Goal: Transaction & Acquisition: Purchase product/service

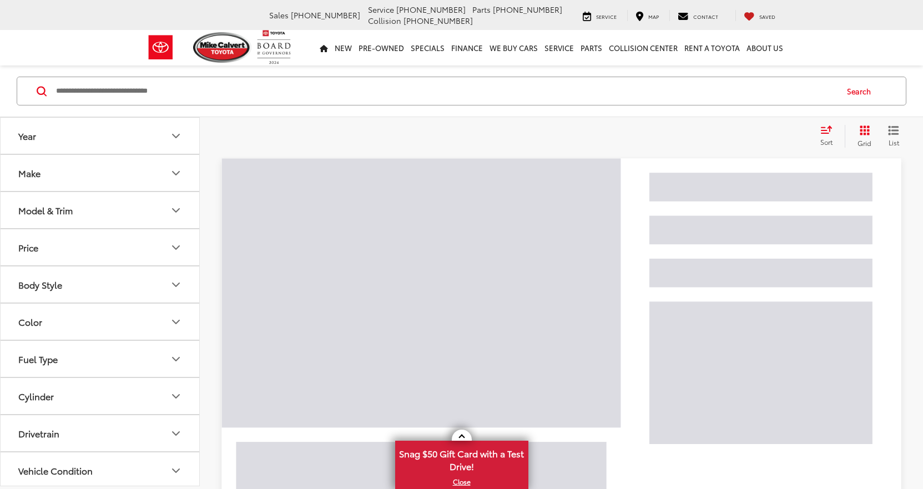
scroll to position [166, 0]
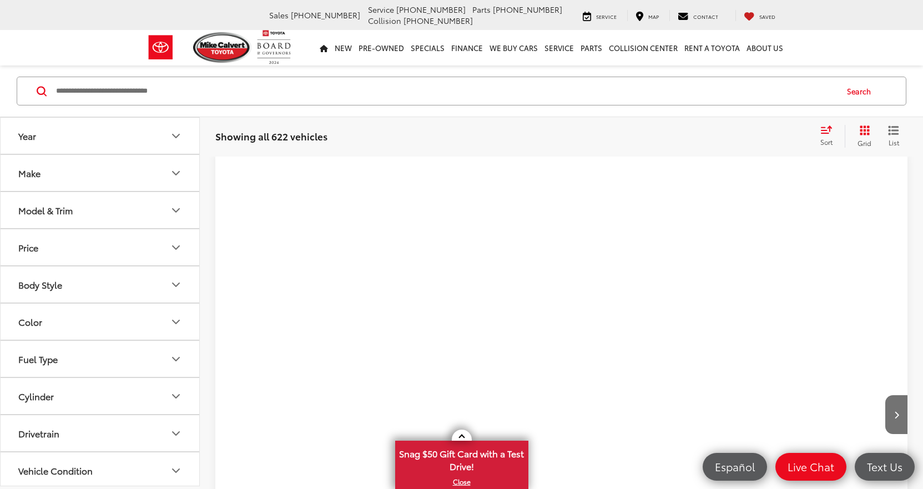
click at [60, 213] on div "Model & Trim" at bounding box center [45, 210] width 54 height 11
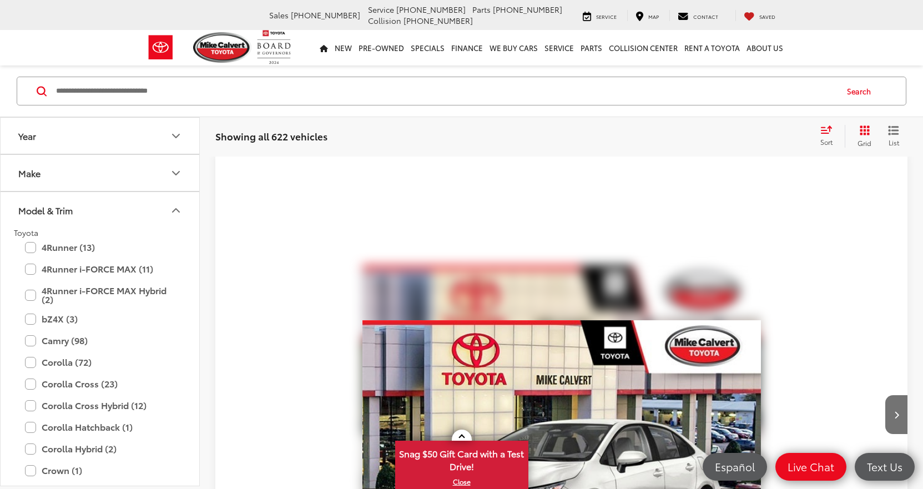
scroll to position [0, 0]
click at [48, 177] on button "Make" at bounding box center [101, 173] width 200 height 36
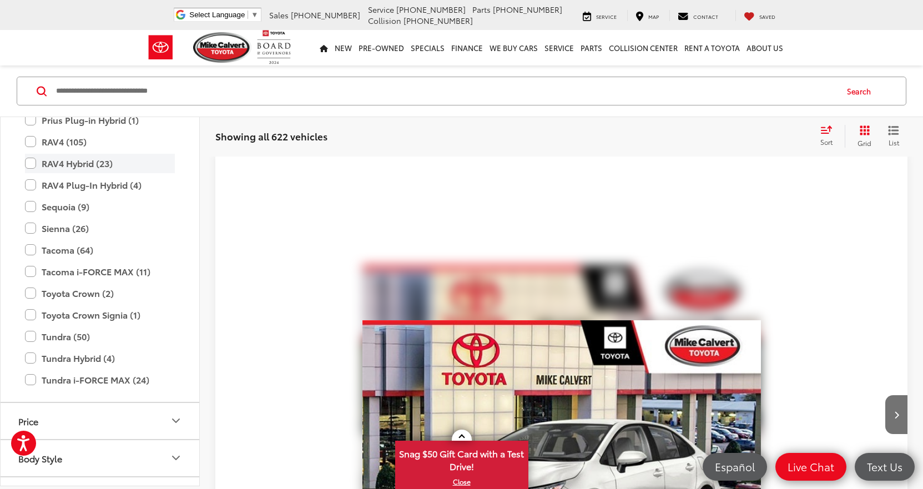
scroll to position [770, 0]
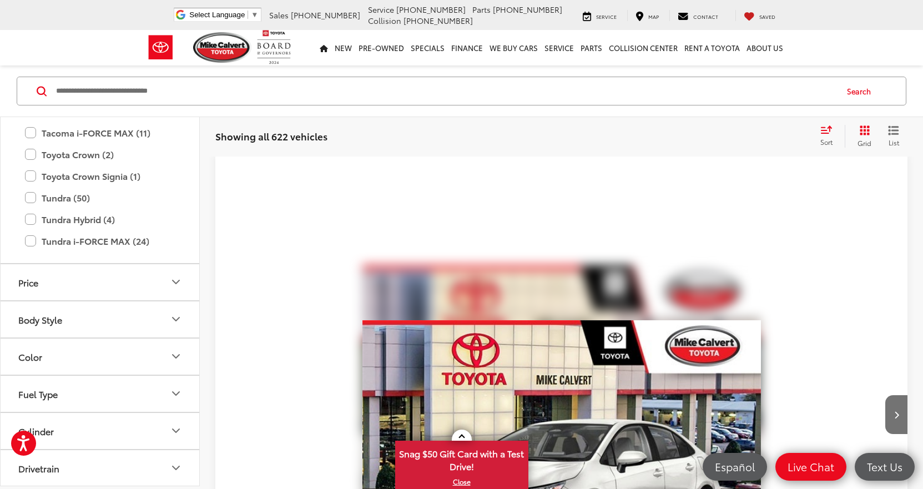
click at [70, 285] on button "Price" at bounding box center [101, 282] width 200 height 36
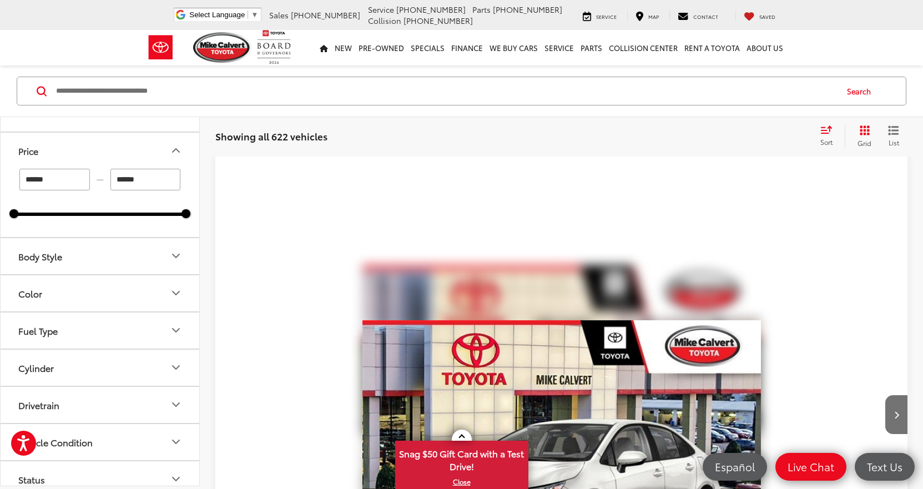
scroll to position [992, 0]
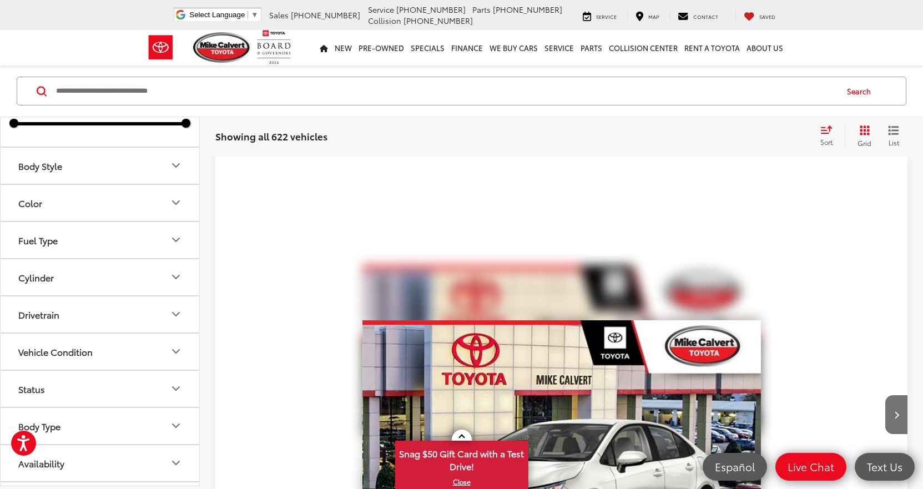
click at [69, 274] on button "Cylinder" at bounding box center [101, 277] width 200 height 36
click at [70, 274] on button "Cylinder" at bounding box center [101, 277] width 200 height 36
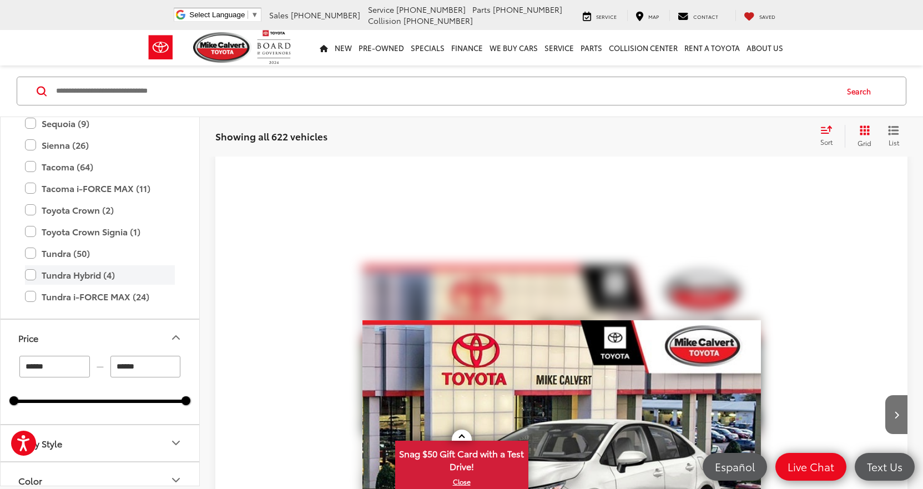
scroll to position [659, 0]
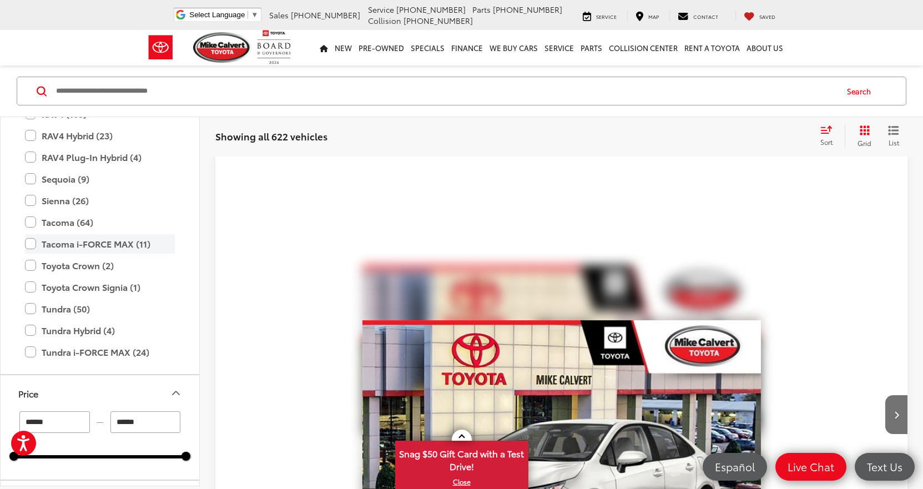
click at [31, 239] on label "Tacoma i-FORCE MAX (11)" at bounding box center [100, 243] width 150 height 19
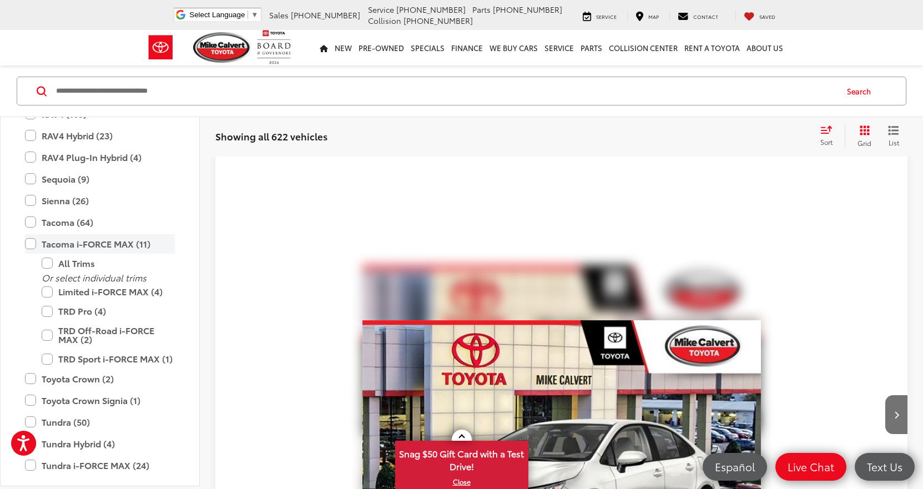
scroll to position [164, 0]
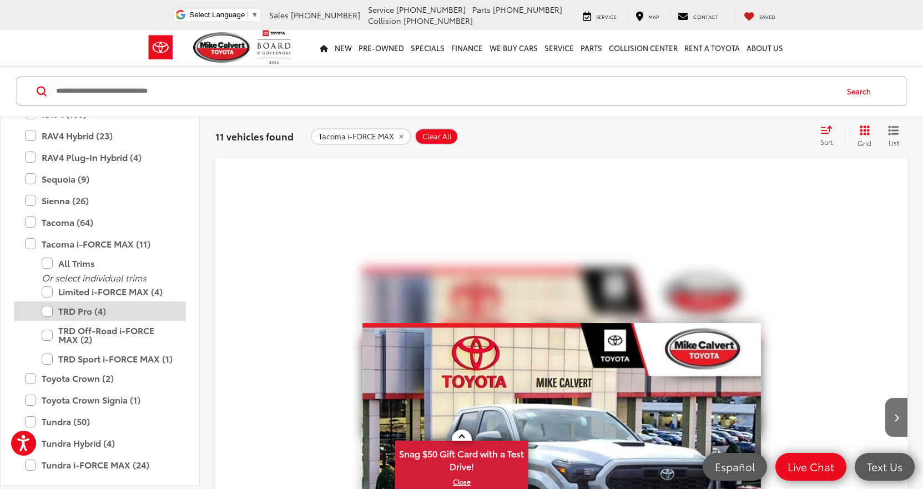
click at [53, 310] on label "TRD Pro (4)" at bounding box center [108, 310] width 133 height 19
